Goal: Task Accomplishment & Management: Use online tool/utility

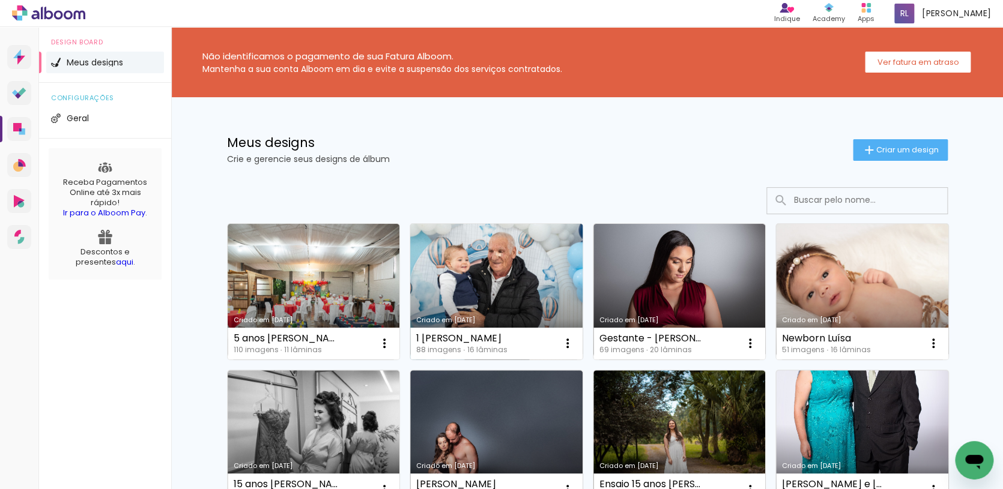
click at [541, 270] on link "Criado em [DATE]" at bounding box center [496, 292] width 172 height 136
